Goal: Navigation & Orientation: Go to known website

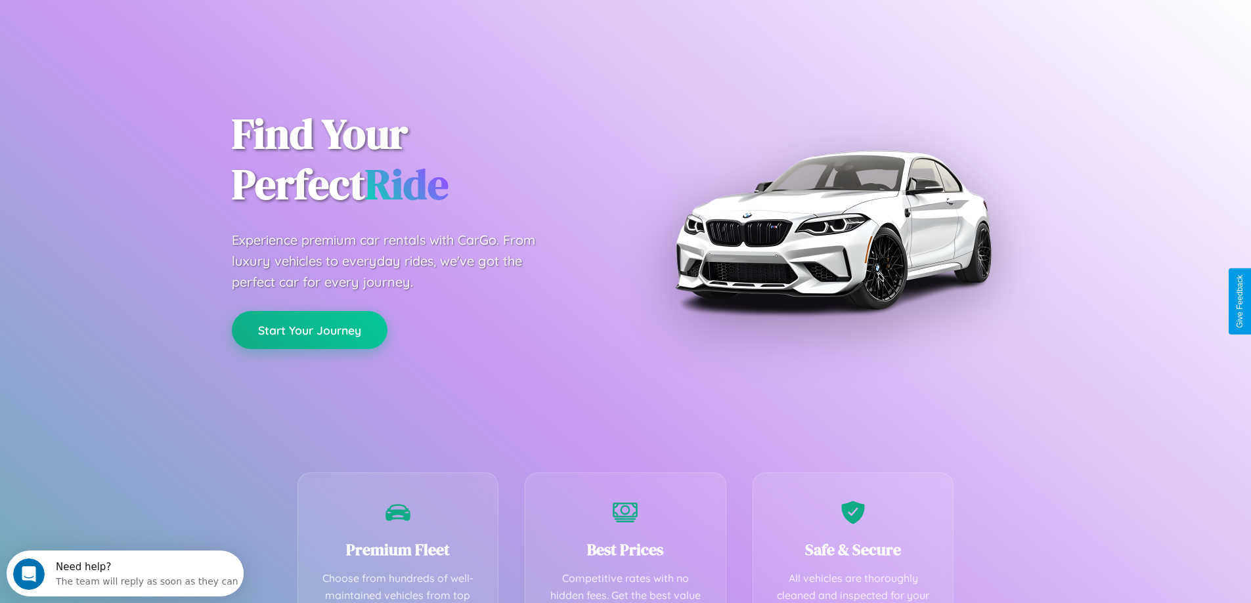
click at [309, 330] on button "Start Your Journey" at bounding box center [310, 330] width 156 height 38
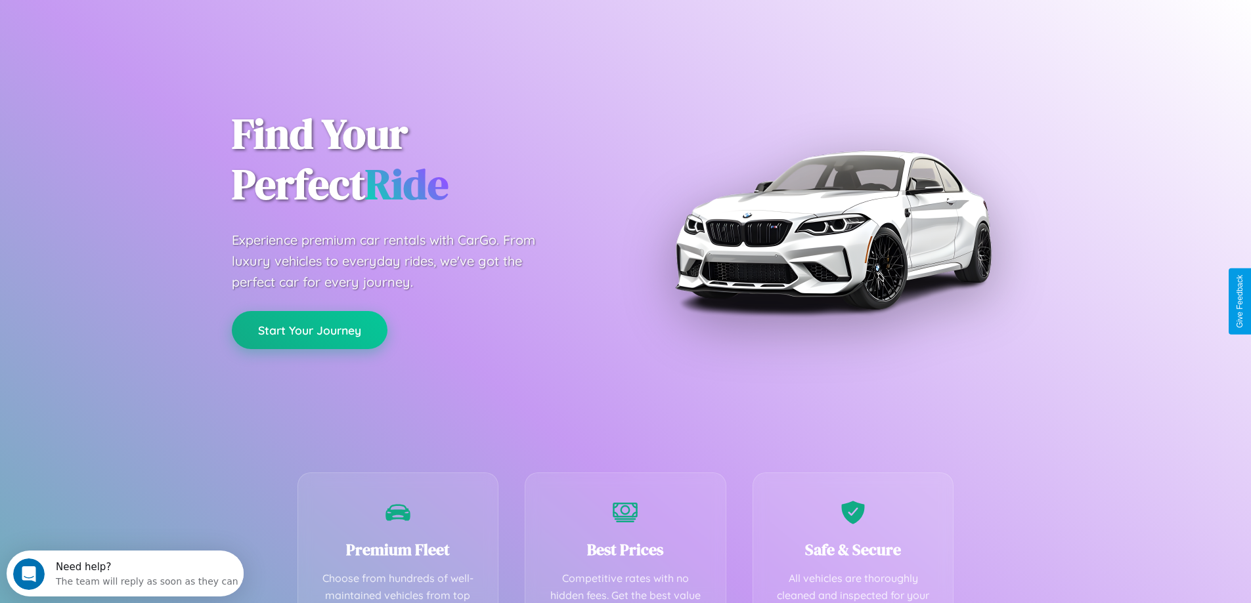
click at [309, 330] on button "Start Your Journey" at bounding box center [310, 330] width 156 height 38
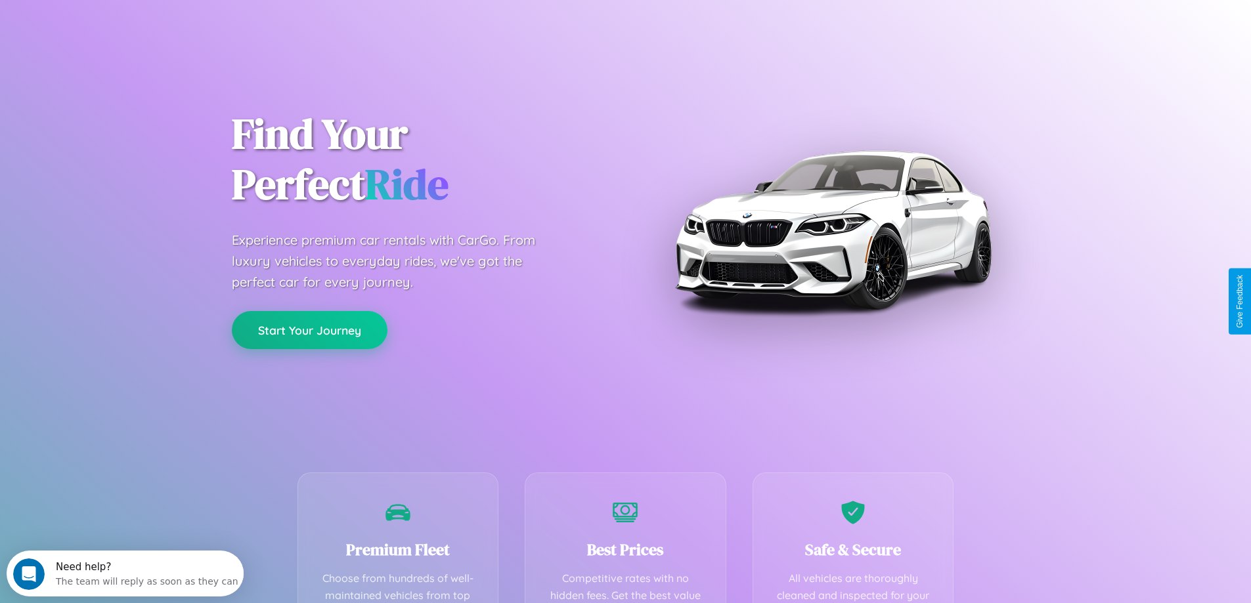
click at [309, 330] on button "Start Your Journey" at bounding box center [310, 330] width 156 height 38
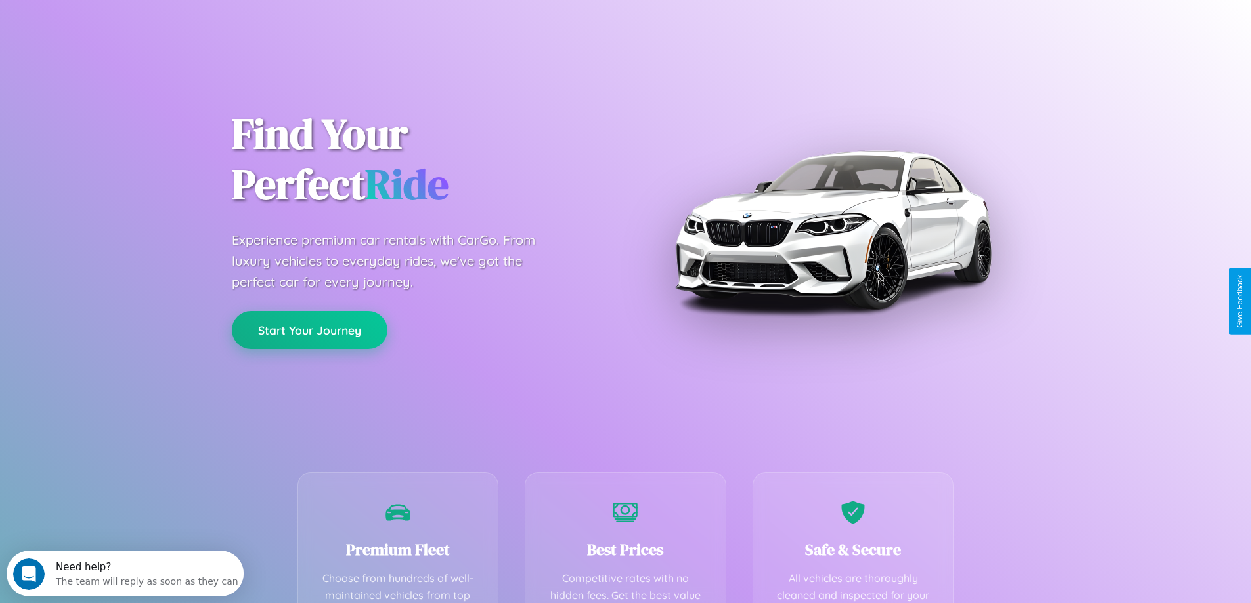
click at [309, 330] on button "Start Your Journey" at bounding box center [310, 330] width 156 height 38
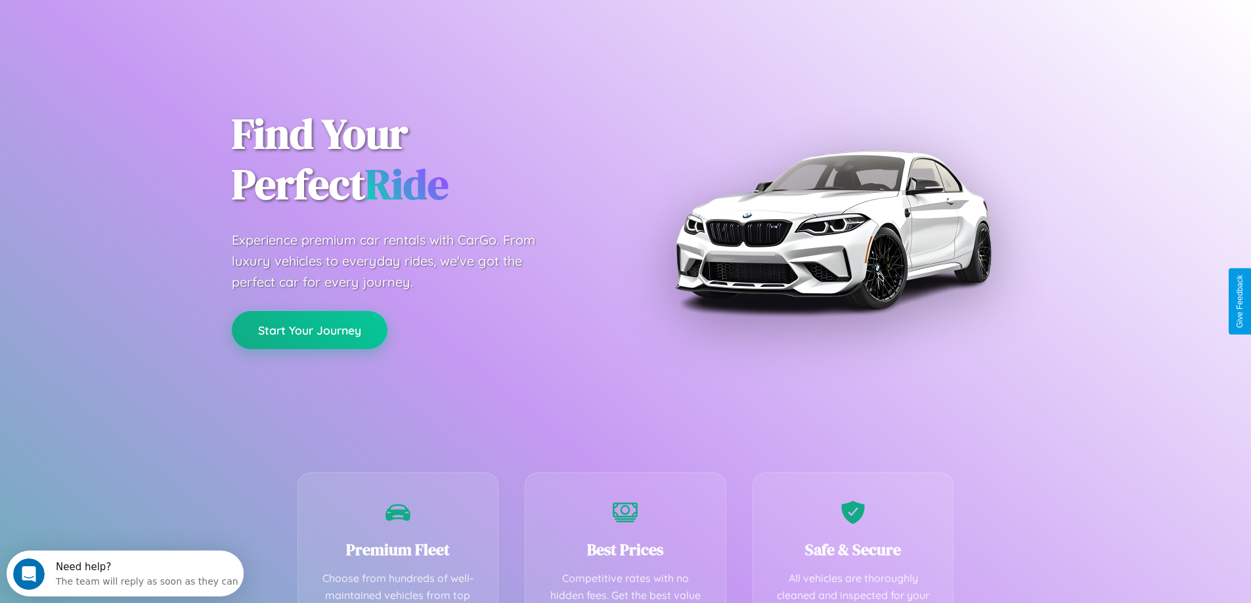
click at [309, 330] on button "Start Your Journey" at bounding box center [310, 330] width 156 height 38
